Goal: Navigation & Orientation: Find specific page/section

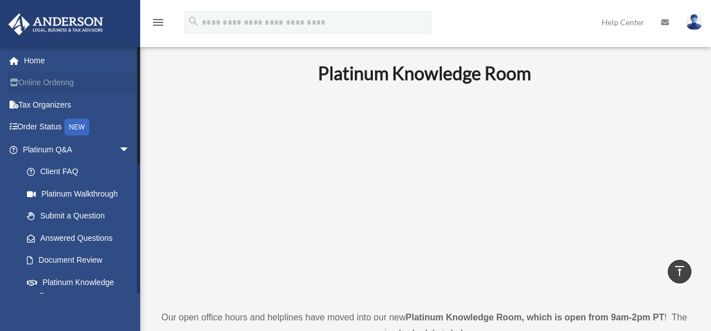
scroll to position [440, 0]
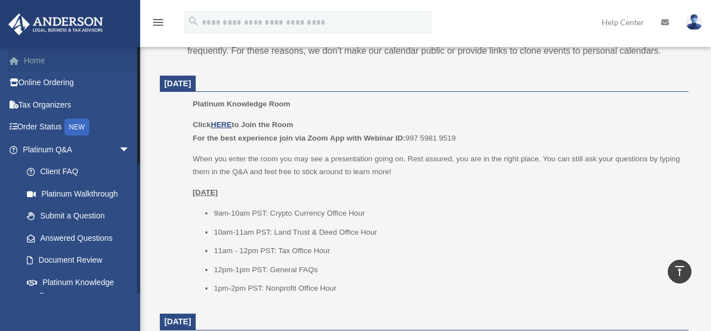
click at [27, 58] on link "Home" at bounding box center [77, 60] width 139 height 22
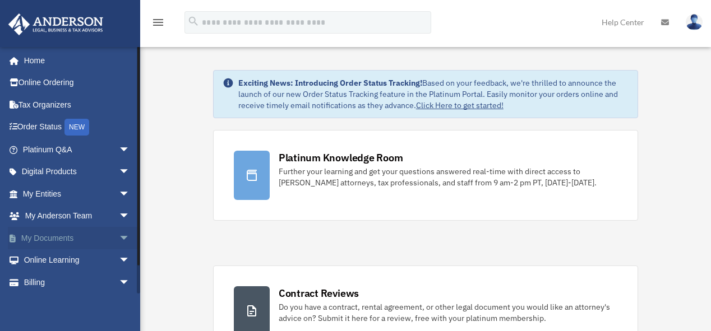
click at [62, 240] on link "My Documents arrow_drop_down" at bounding box center [77, 238] width 139 height 22
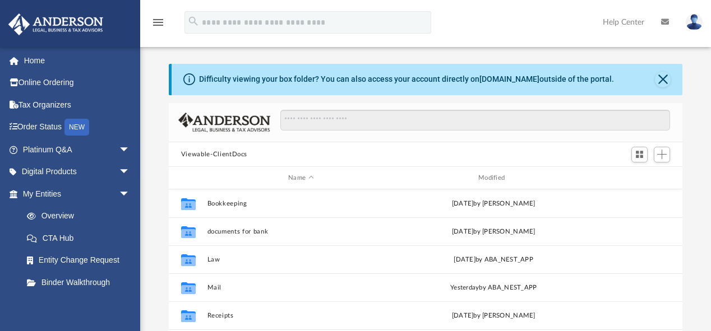
scroll to position [248, 507]
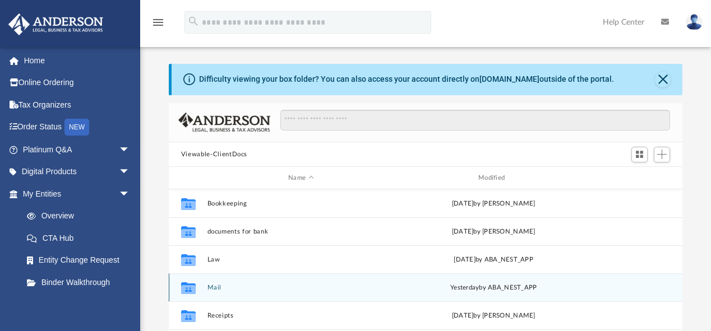
click at [223, 287] on button "Mail" at bounding box center [301, 287] width 188 height 7
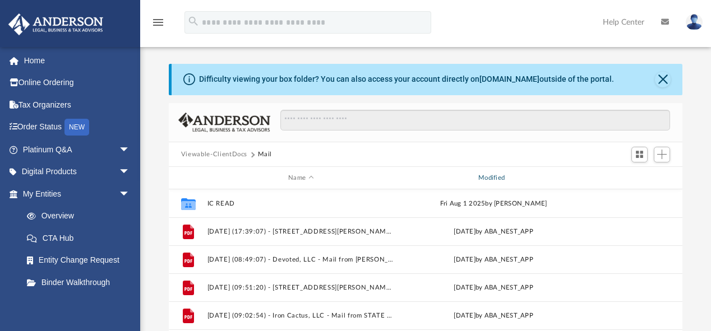
click at [489, 175] on div "Modified" at bounding box center [493, 178] width 188 height 10
click at [498, 175] on div "Modified" at bounding box center [493, 178] width 188 height 10
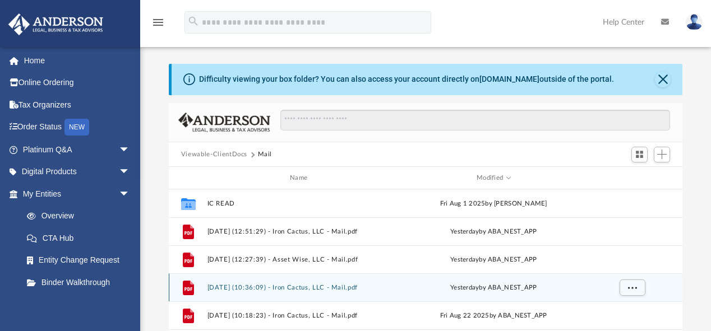
click at [411, 290] on div "yesterday by ABA_NEST_APP" at bounding box center [494, 288] width 188 height 10
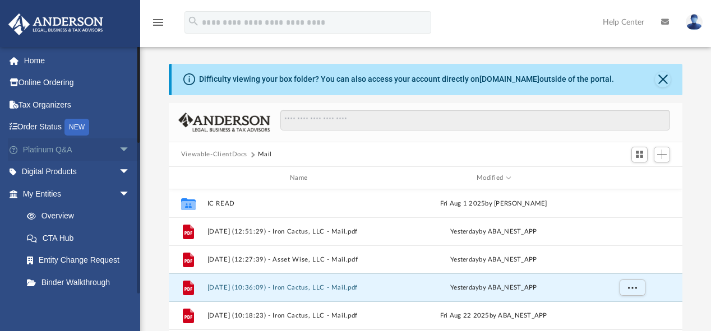
click at [50, 148] on link "Platinum Q&A arrow_drop_down" at bounding box center [77, 149] width 139 height 22
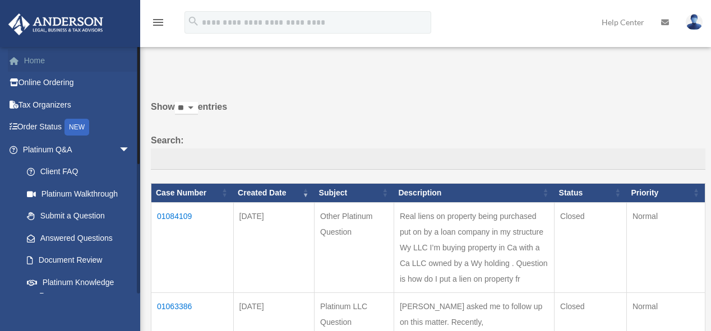
click at [40, 57] on link "Home" at bounding box center [77, 60] width 139 height 22
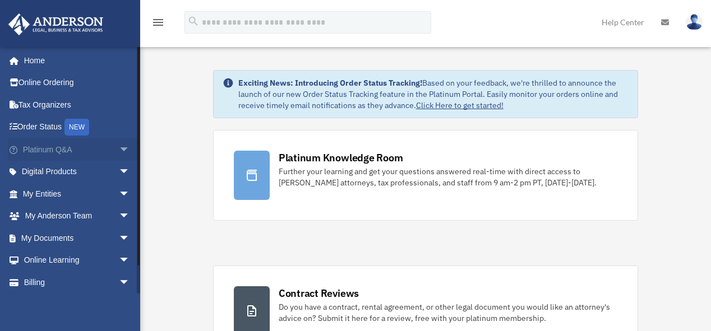
click at [119, 149] on span "arrow_drop_down" at bounding box center [130, 149] width 22 height 23
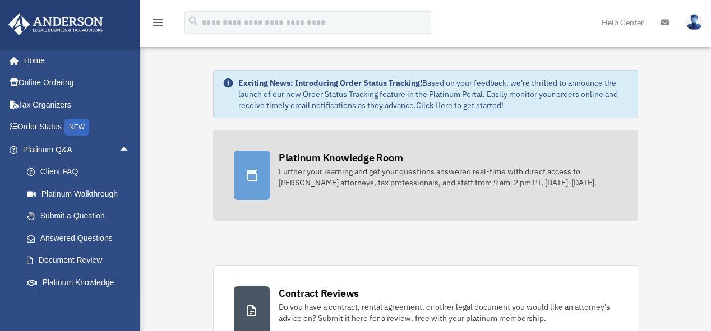
click at [312, 160] on div "Platinum Knowledge Room" at bounding box center [341, 158] width 124 height 14
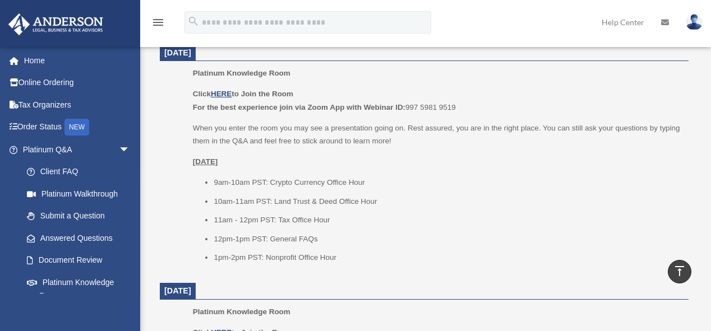
scroll to position [487, 0]
